Goal: Task Accomplishment & Management: Manage account settings

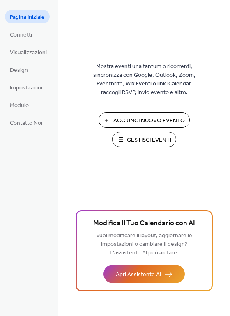
click at [136, 118] on span "Aggiungi Nuovo Evento" at bounding box center [148, 120] width 71 height 9
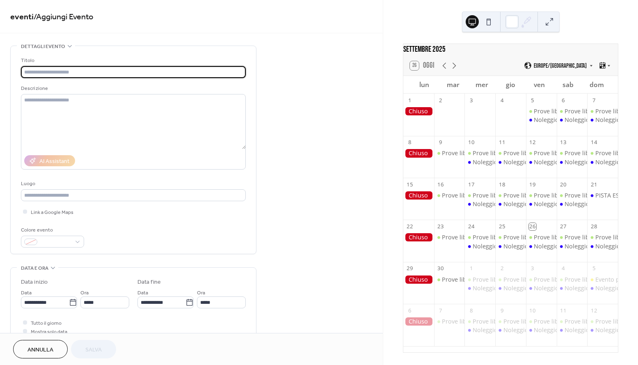
click at [35, 349] on span "Annulla" at bounding box center [40, 349] width 26 height 9
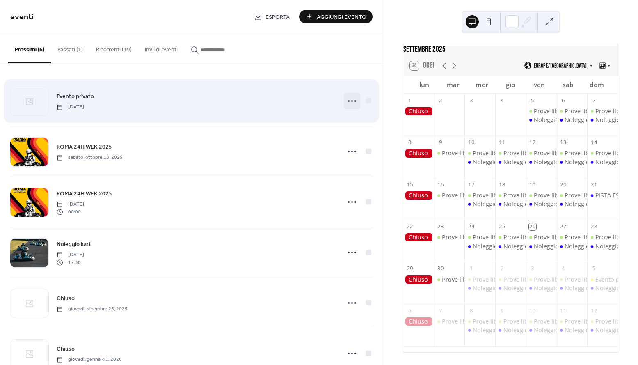
click at [351, 99] on icon at bounding box center [351, 100] width 13 height 13
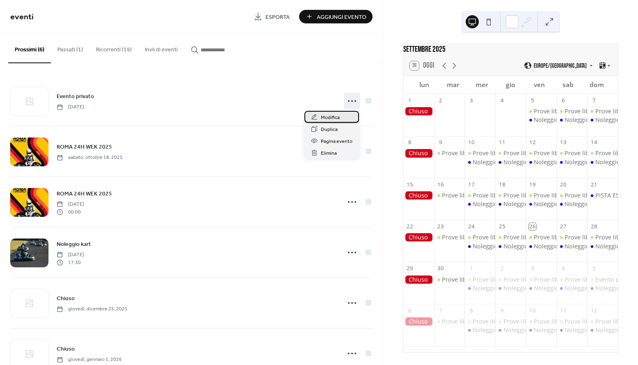
click at [343, 119] on div "Modifica" at bounding box center [331, 117] width 55 height 12
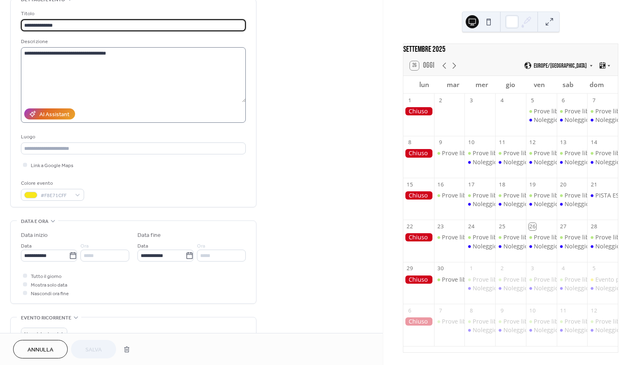
scroll to position [57, 0]
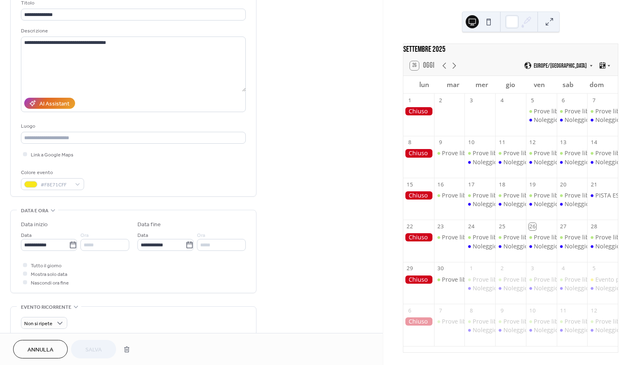
click at [24, 265] on div at bounding box center [25, 264] width 4 height 4
click at [25, 273] on icon at bounding box center [25, 273] width 2 height 2
click at [26, 274] on div at bounding box center [25, 273] width 4 height 4
click at [90, 245] on input "*****" at bounding box center [104, 245] width 49 height 12
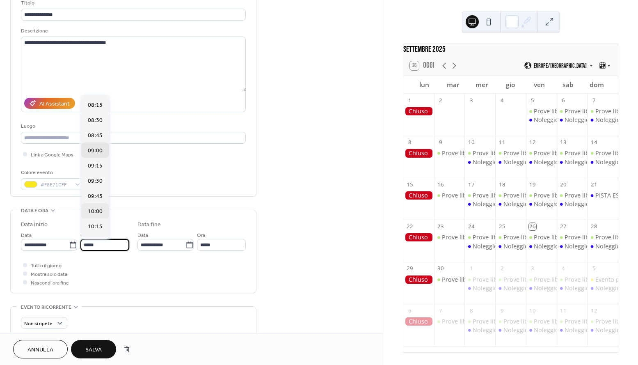
scroll to position [485, 0]
click at [98, 133] on span "08:30" at bounding box center [95, 134] width 15 height 9
type input "*****"
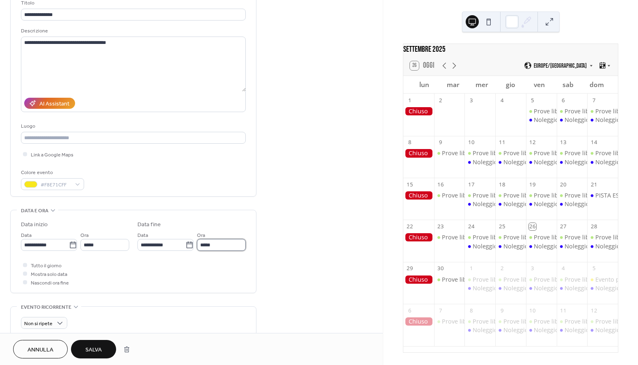
click at [209, 244] on input "*****" at bounding box center [221, 245] width 49 height 12
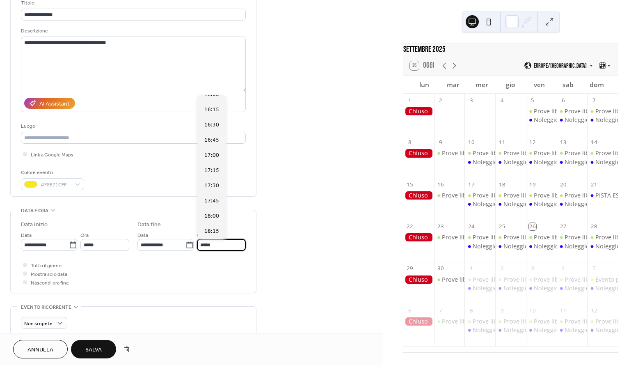
scroll to position [467, 0]
click at [213, 167] on span "17:30" at bounding box center [211, 168] width 15 height 9
type input "*****"
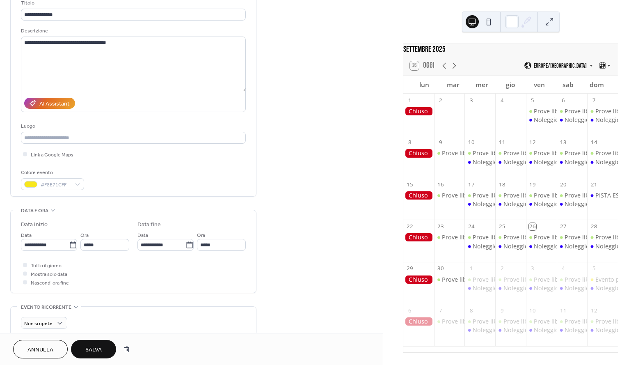
scroll to position [77, 0]
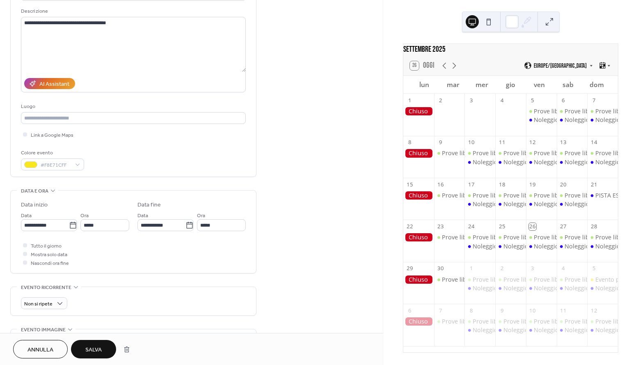
click at [84, 349] on button "Salva" at bounding box center [93, 349] width 45 height 18
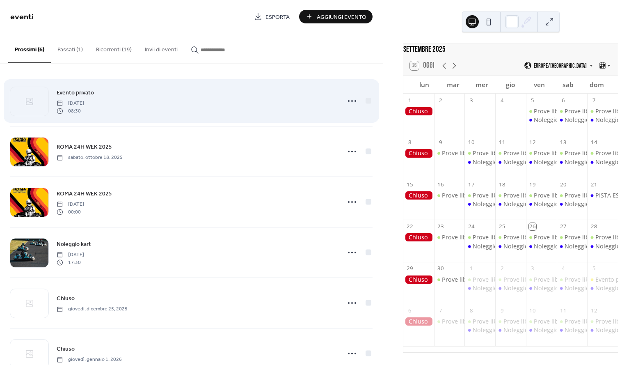
click at [52, 111] on div "Evento privato domenica, ottobre 5, 2025 08:30" at bounding box center [191, 101] width 362 height 50
click at [345, 99] on icon at bounding box center [351, 100] width 13 height 13
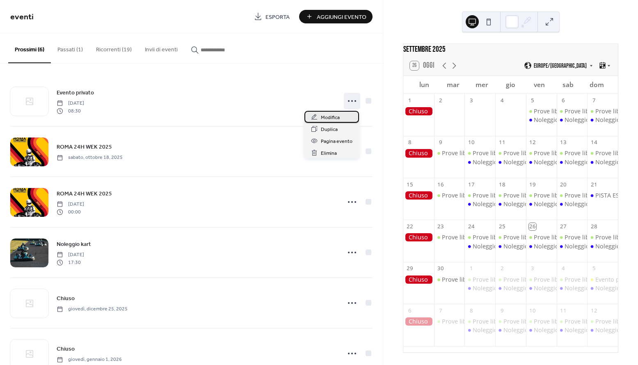
click at [335, 116] on span "Modifica" at bounding box center [330, 117] width 19 height 9
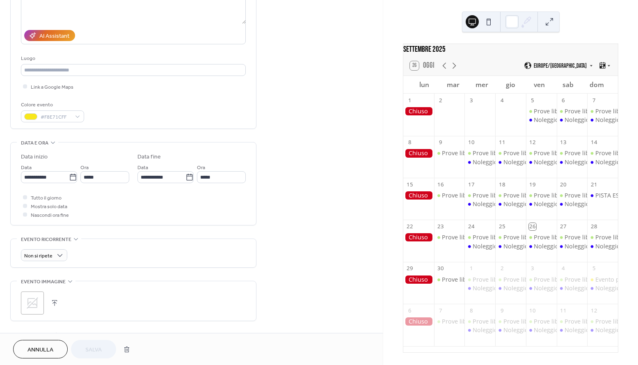
scroll to position [103, 0]
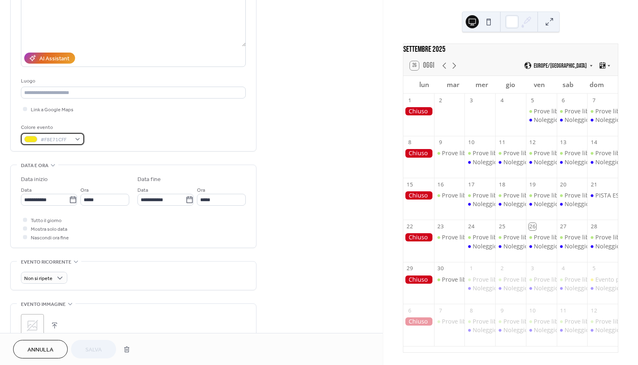
click at [74, 140] on div "#F8E71CFF" at bounding box center [52, 139] width 63 height 12
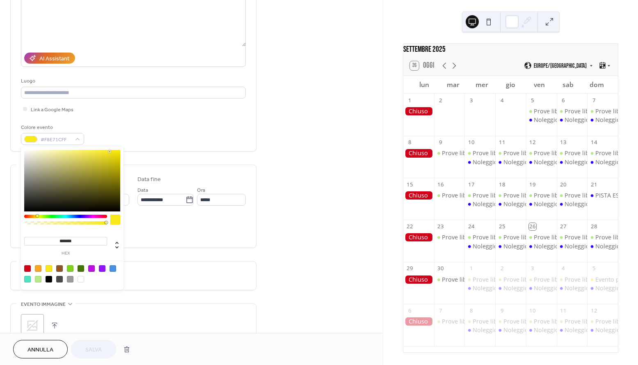
click at [115, 219] on div at bounding box center [115, 219] width 10 height 10
click at [51, 269] on div at bounding box center [49, 268] width 7 height 7
click at [101, 350] on span "Salva" at bounding box center [93, 349] width 16 height 9
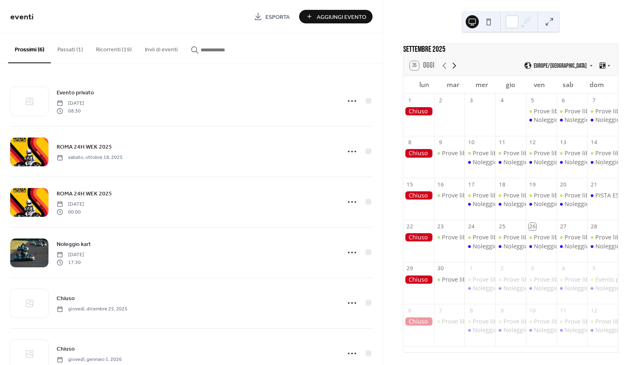
click at [456, 71] on icon at bounding box center [454, 66] width 10 height 10
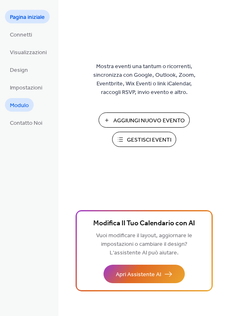
click at [21, 107] on span "Modulo" at bounding box center [19, 105] width 19 height 9
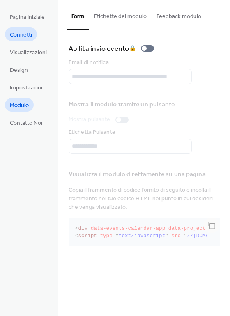
click at [24, 28] on link "Connetti" at bounding box center [21, 34] width 32 height 14
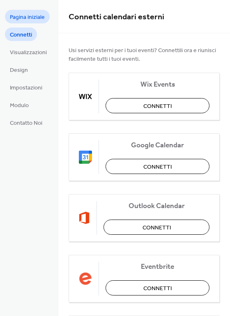
click at [25, 10] on link "Pagina iniziale" at bounding box center [27, 17] width 45 height 14
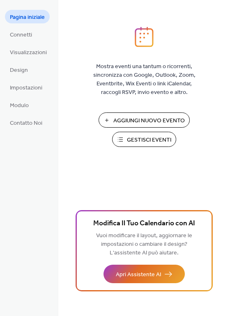
click at [141, 139] on span "Gestisci Eventi" at bounding box center [149, 140] width 44 height 9
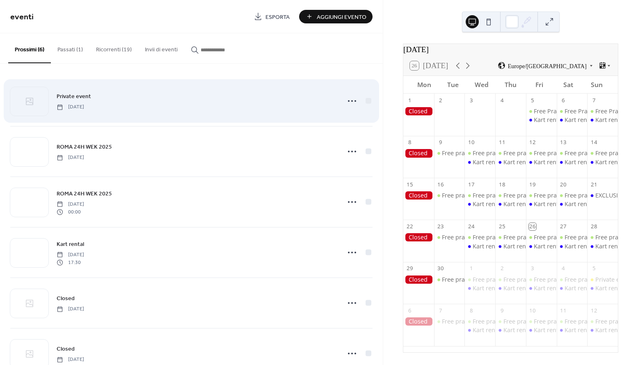
click at [94, 113] on div "Private event [DATE]" at bounding box center [191, 101] width 362 height 50
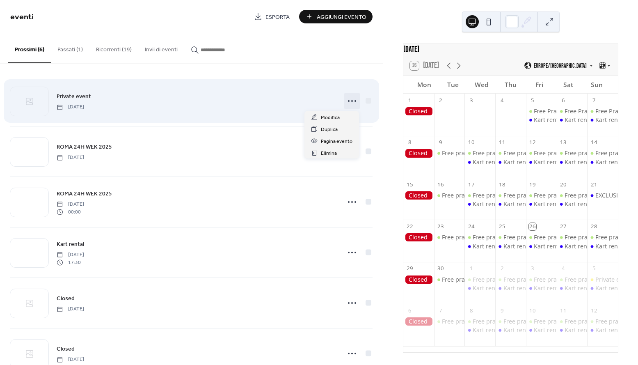
click at [349, 104] on icon at bounding box center [351, 100] width 13 height 13
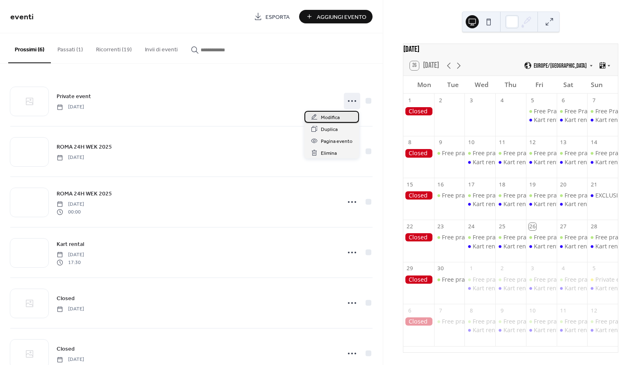
click at [340, 117] on div "Modifica" at bounding box center [331, 117] width 55 height 12
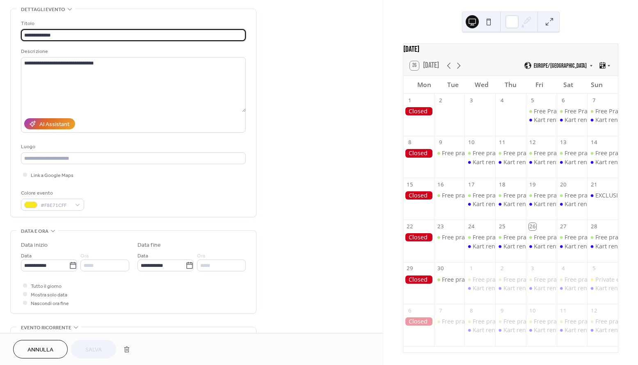
scroll to position [51, 0]
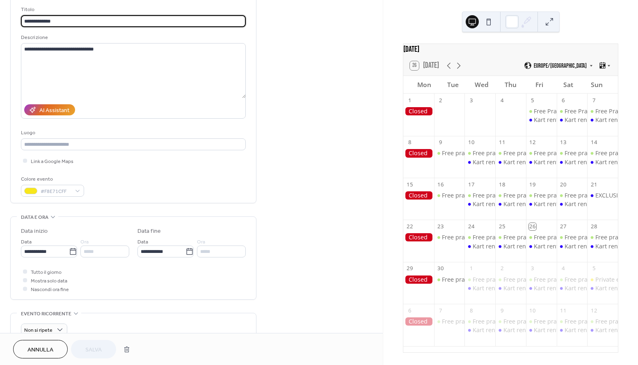
click at [105, 249] on div "*****" at bounding box center [104, 251] width 49 height 12
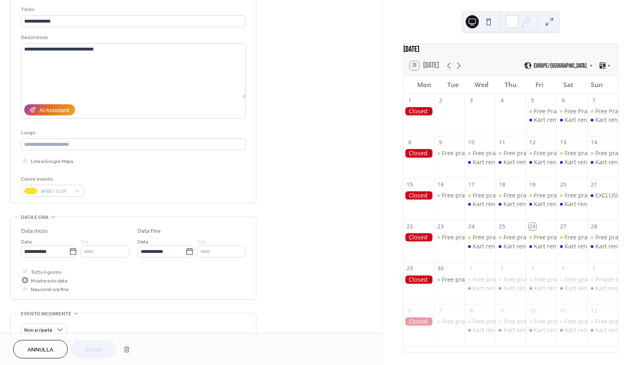
click at [25, 282] on div at bounding box center [25, 280] width 8 height 8
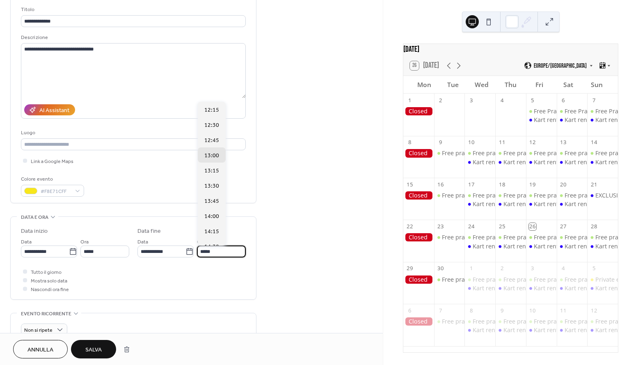
click at [205, 250] on input "*****" at bounding box center [221, 251] width 49 height 12
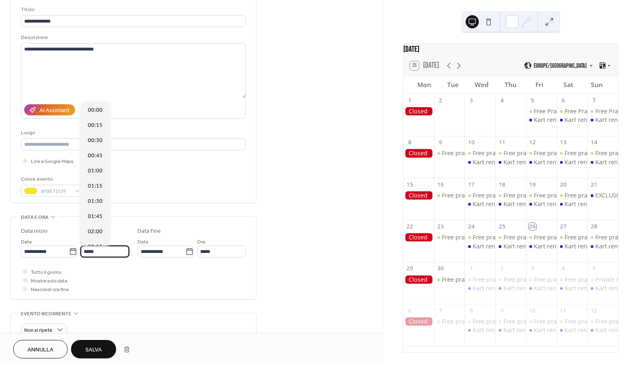
click at [114, 251] on input "*****" at bounding box center [104, 251] width 49 height 12
click at [92, 135] on span "08:30" at bounding box center [95, 134] width 15 height 9
type input "*****"
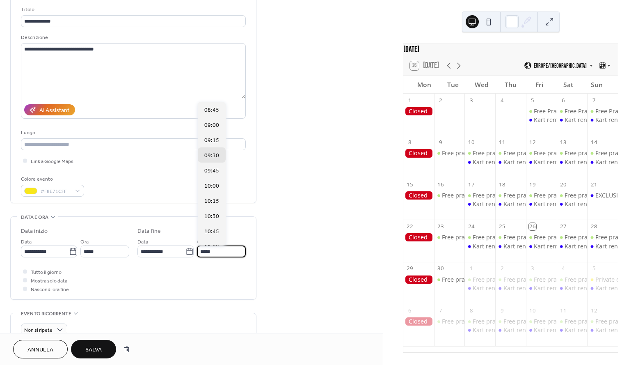
click at [224, 251] on input "*****" at bounding box center [221, 251] width 49 height 12
click at [207, 221] on span "17:30" at bounding box center [211, 221] width 15 height 9
type input "*****"
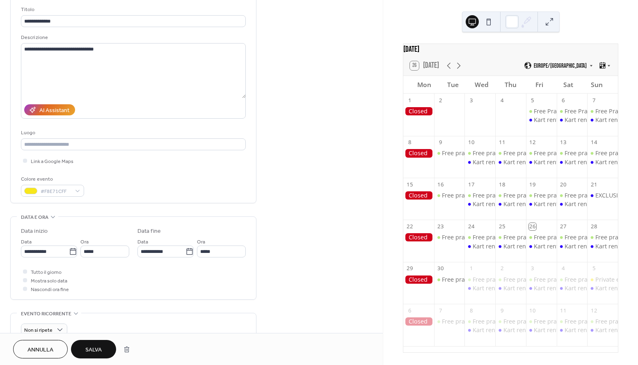
click at [90, 351] on span "Salva" at bounding box center [93, 349] width 16 height 9
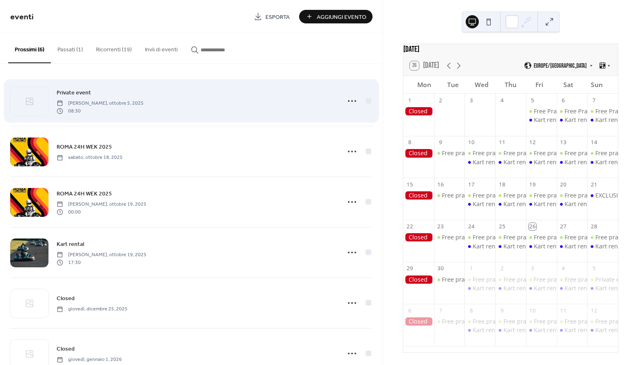
click at [53, 107] on div "Private event [PERSON_NAME], ottobre 5, 2025 08:30" at bounding box center [191, 101] width 362 height 50
click at [345, 98] on icon at bounding box center [351, 100] width 13 height 13
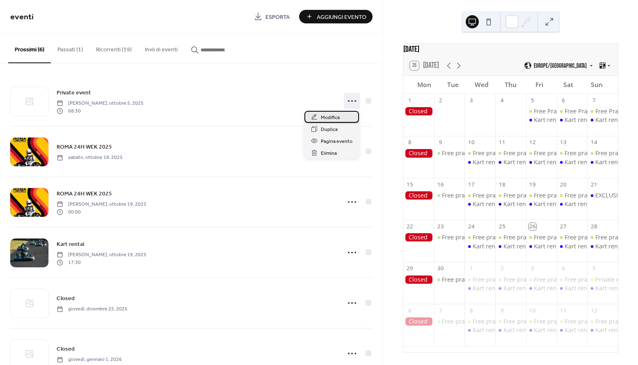
click at [336, 116] on span "Modifica" at bounding box center [330, 117] width 19 height 9
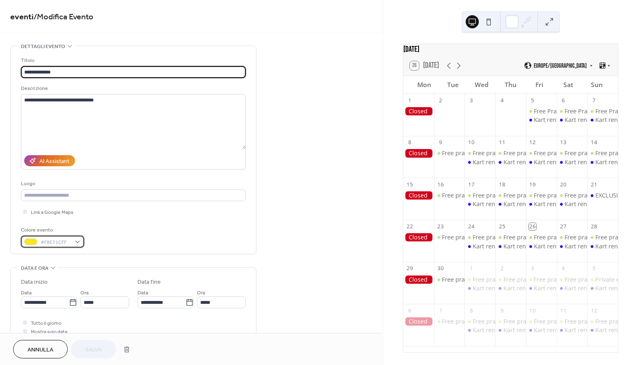
click at [43, 244] on span "#F8E71CFF" at bounding box center [56, 242] width 30 height 9
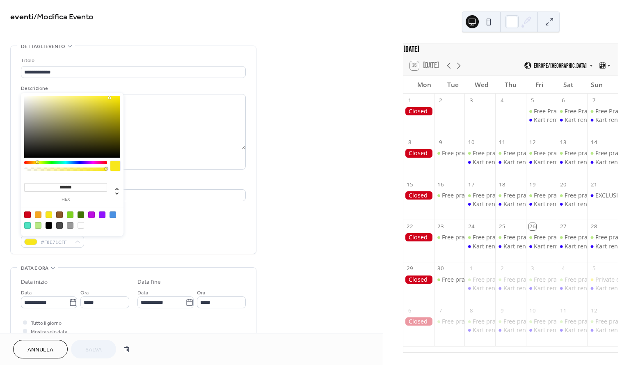
click at [48, 214] on div at bounding box center [49, 214] width 7 height 7
click at [89, 358] on div "[PERSON_NAME]" at bounding box center [191, 349] width 383 height 32
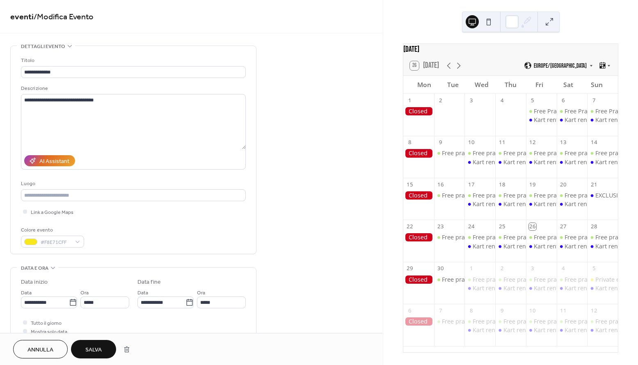
click at [94, 353] on span "Salva" at bounding box center [93, 349] width 16 height 9
